Goal: Information Seeking & Learning: Learn about a topic

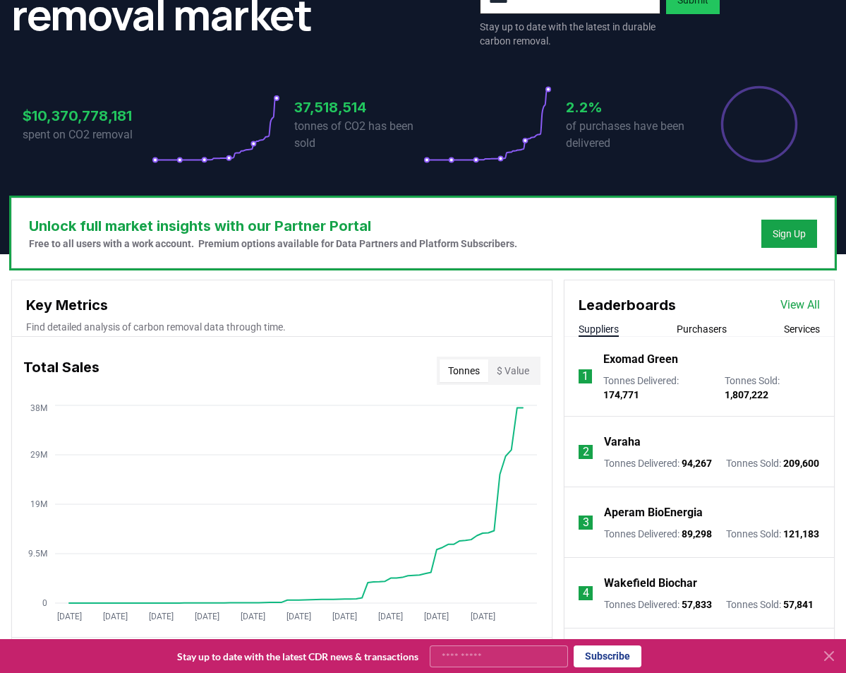
scroll to position [295, 0]
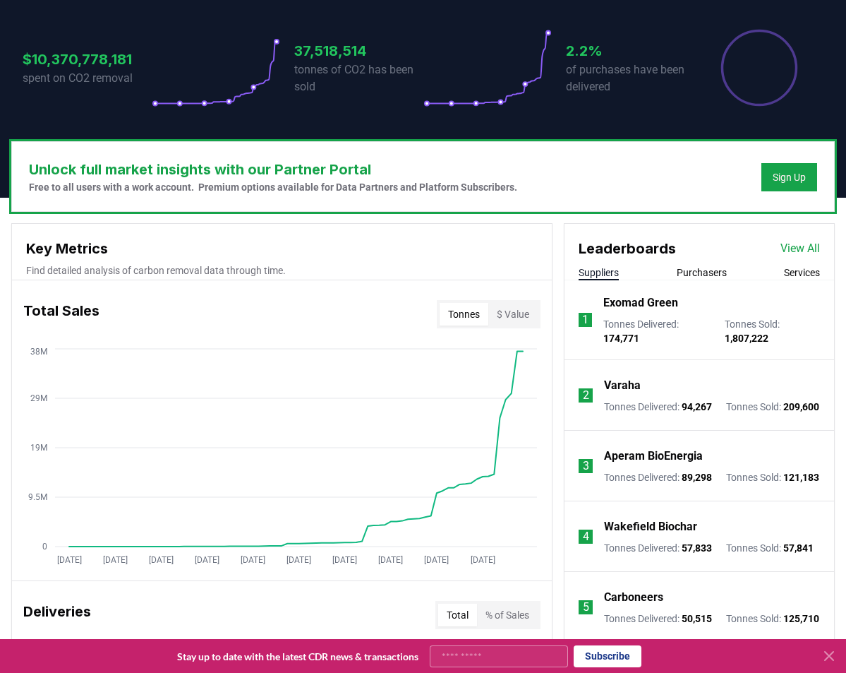
click at [689, 269] on button "Purchasers" at bounding box center [702, 272] width 50 height 14
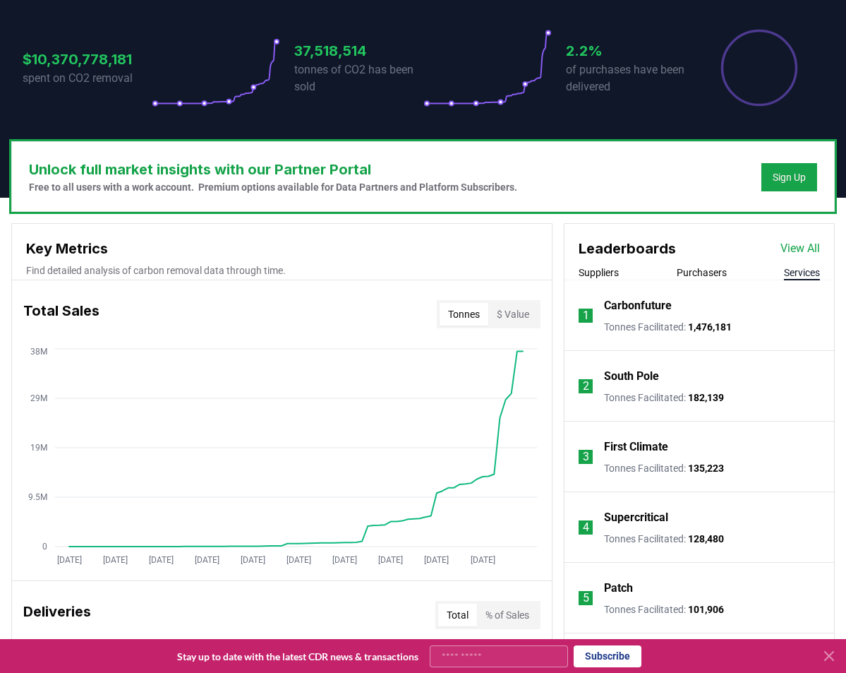
click at [795, 277] on button "Services" at bounding box center [802, 272] width 36 height 14
click at [708, 272] on button "Purchasers" at bounding box center [702, 272] width 50 height 14
click at [825, 646] on button at bounding box center [829, 655] width 23 height 23
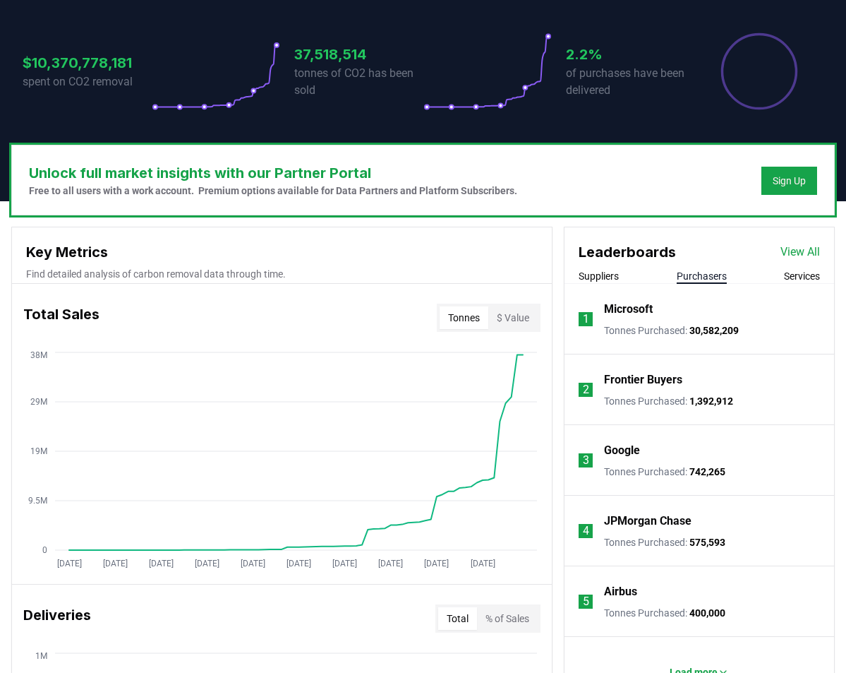
scroll to position [0, 0]
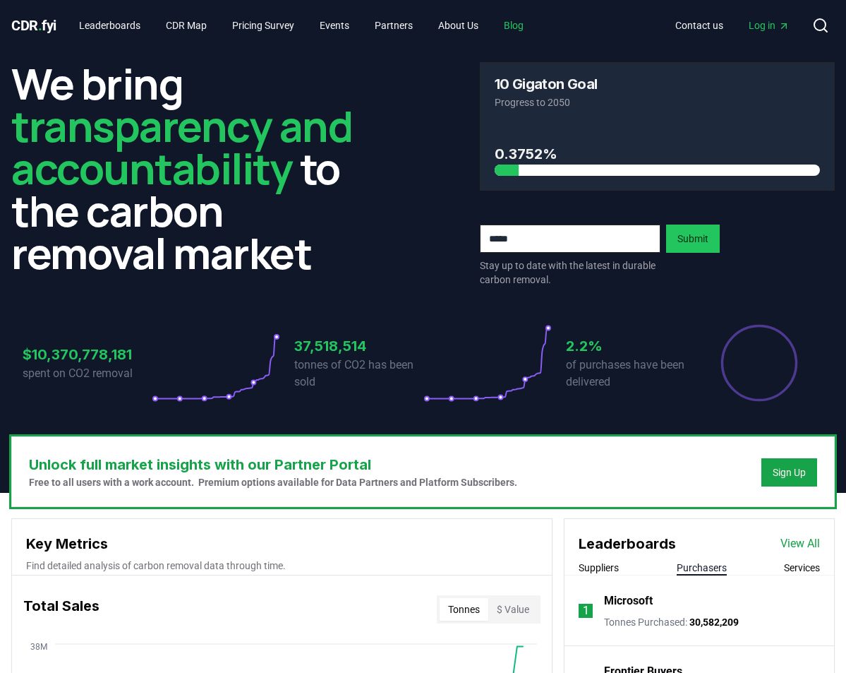
click at [535, 22] on link "Blog" at bounding box center [514, 25] width 42 height 25
click at [529, 24] on link "Blog" at bounding box center [514, 25] width 42 height 25
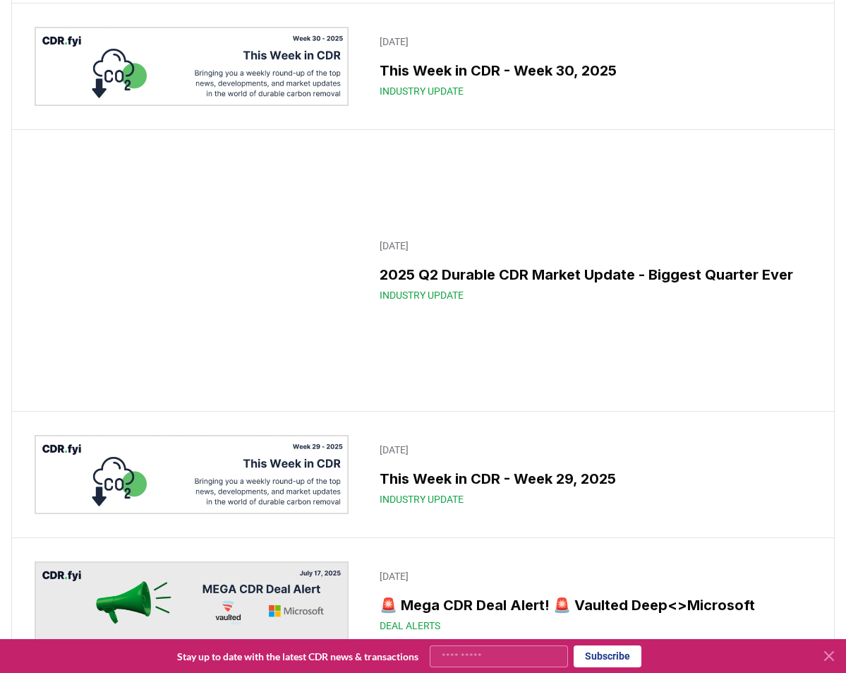
scroll to position [632, 0]
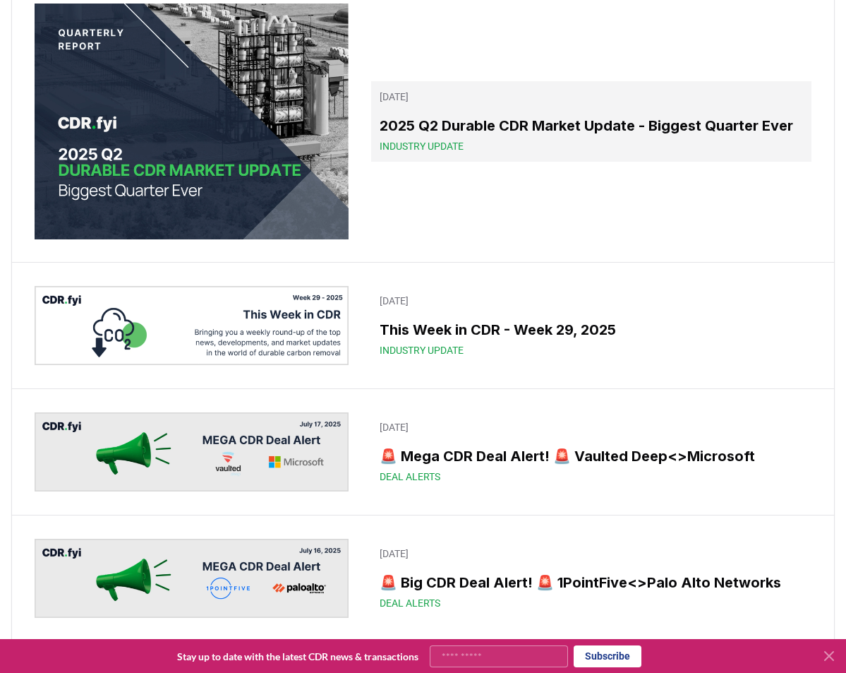
click at [486, 136] on h3 "2025 Q2 Durable CDR Market Update - Biggest Quarter Ever" at bounding box center [591, 125] width 423 height 21
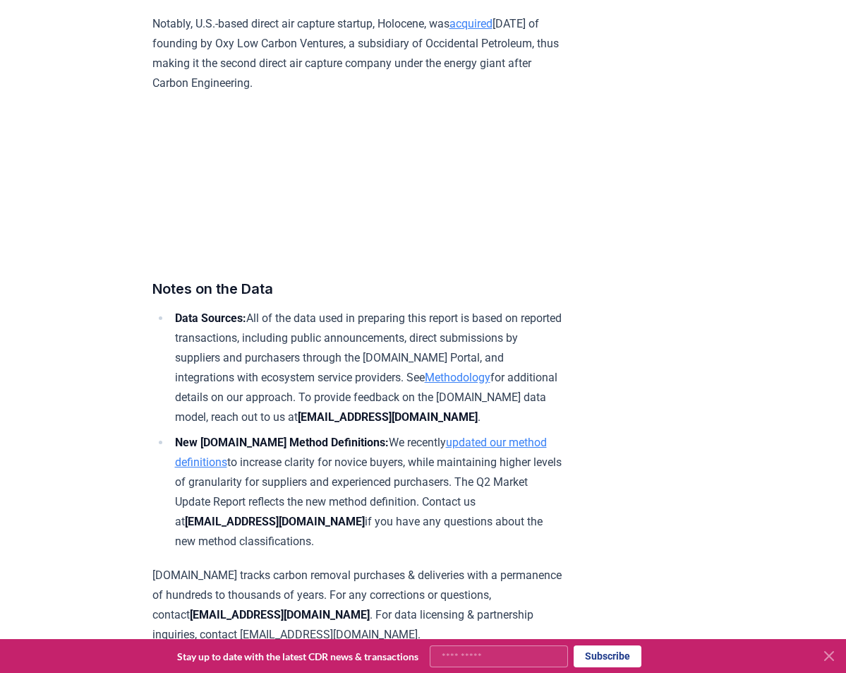
scroll to position [8782, 0]
